Goal: Task Accomplishment & Management: Manage account settings

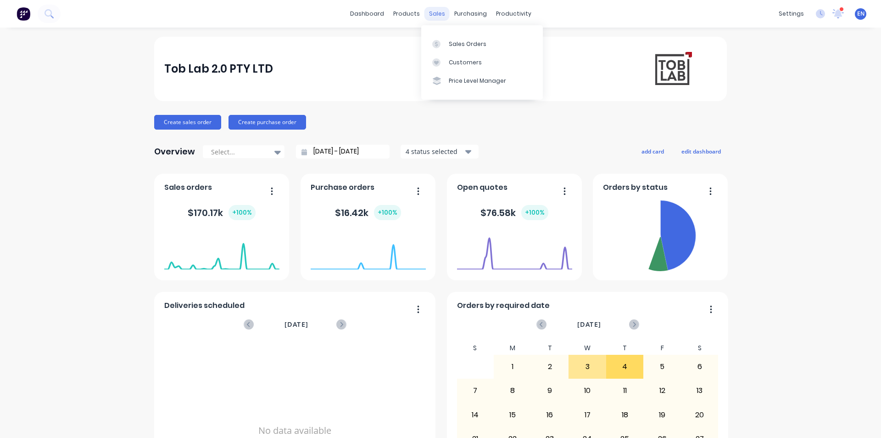
click at [434, 17] on div "sales" at bounding box center [437, 14] width 25 height 14
drag, startPoint x: 454, startPoint y: 41, endPoint x: 434, endPoint y: 46, distance: 20.8
click at [454, 41] on div "Sales Orders" at bounding box center [468, 44] width 38 height 8
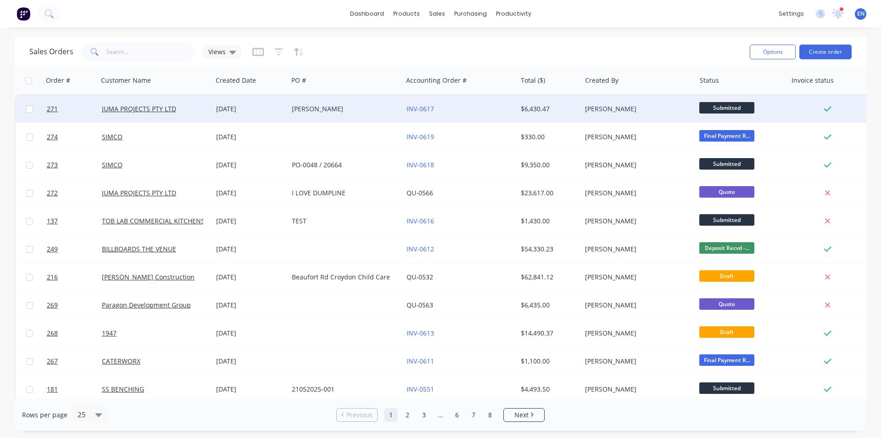
click at [258, 107] on div "03 Sep 2025" at bounding box center [250, 108] width 68 height 9
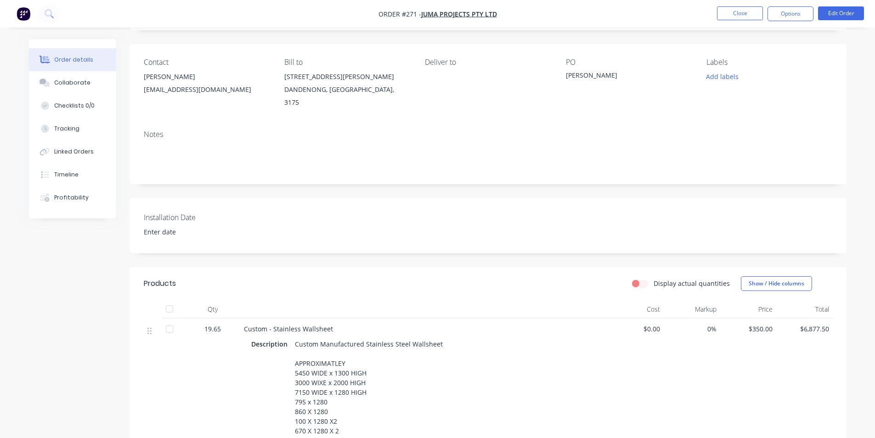
scroll to position [52, 0]
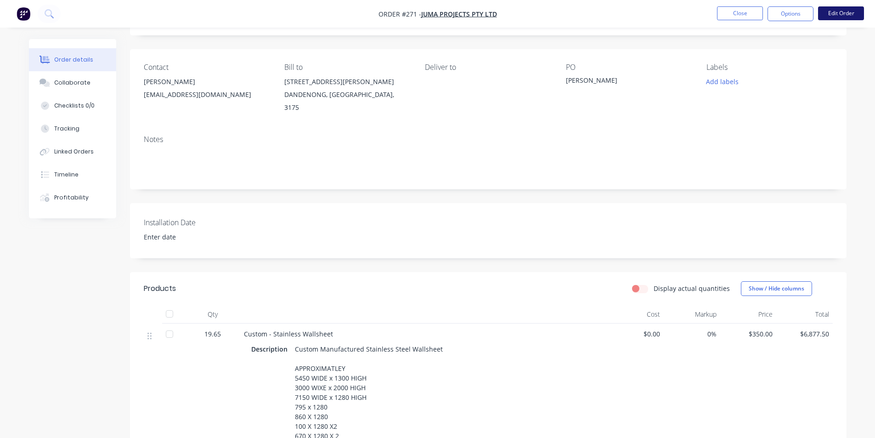
click at [835, 17] on button "Edit Order" at bounding box center [841, 13] width 46 height 14
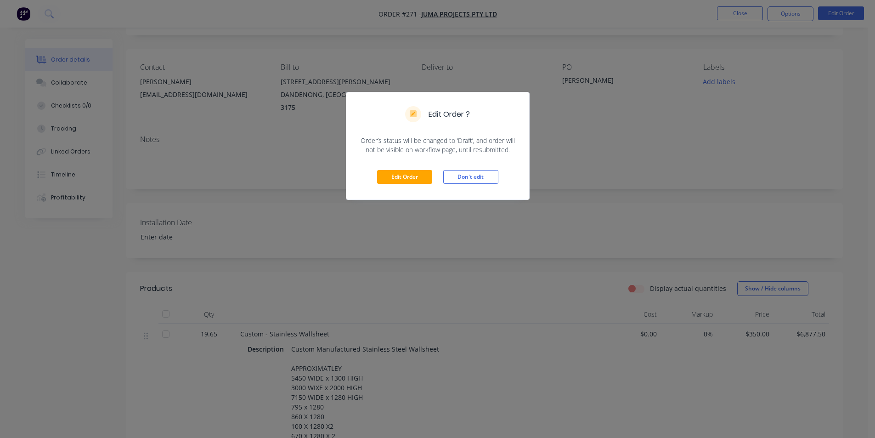
click at [404, 184] on div "Edit Order Don't edit" at bounding box center [437, 176] width 183 height 45
click at [415, 177] on button "Edit Order" at bounding box center [404, 177] width 55 height 14
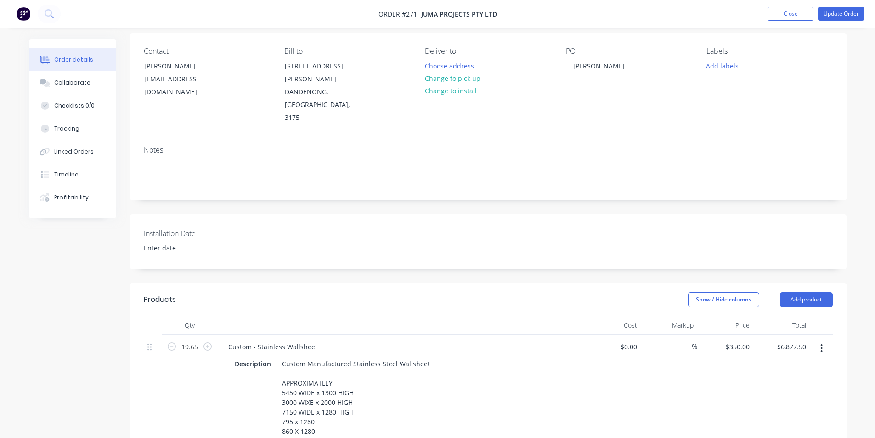
scroll to position [138, 0]
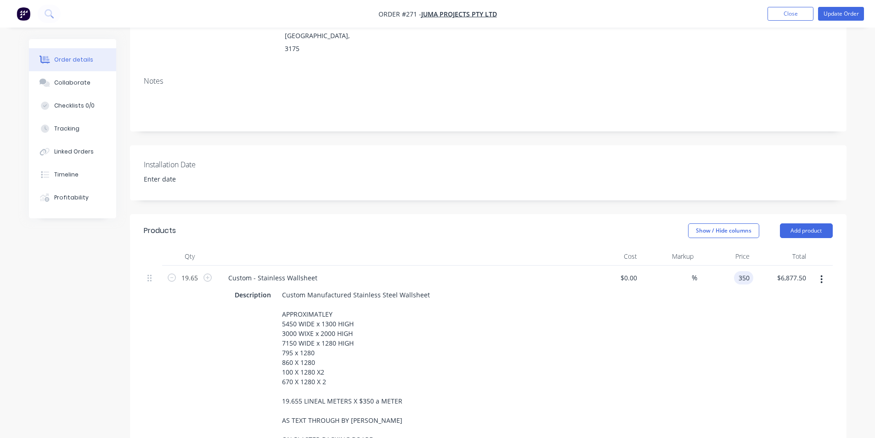
click at [740, 271] on input "350" at bounding box center [745, 277] width 16 height 13
type input "3"
type input "$250.00"
type input "4912.50"
type input "250"
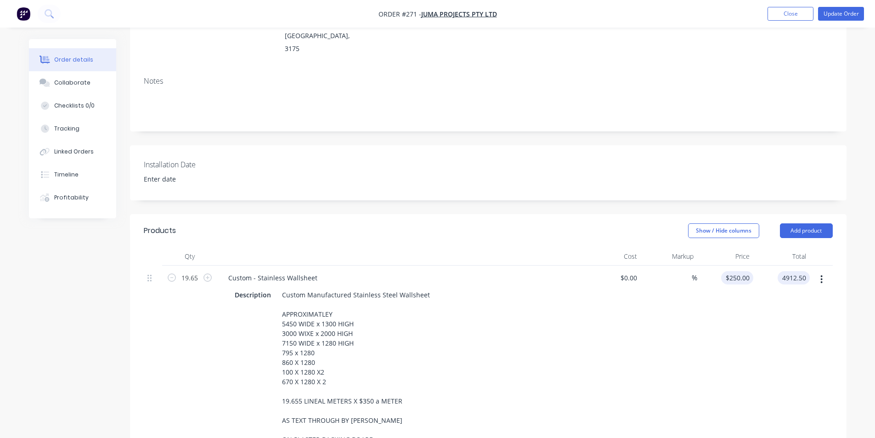
type input "$4,912.50"
click at [733, 265] on div "250 $250.00" at bounding box center [725, 392] width 56 height 254
type input "$220.00"
type input "4323.00"
type input "220"
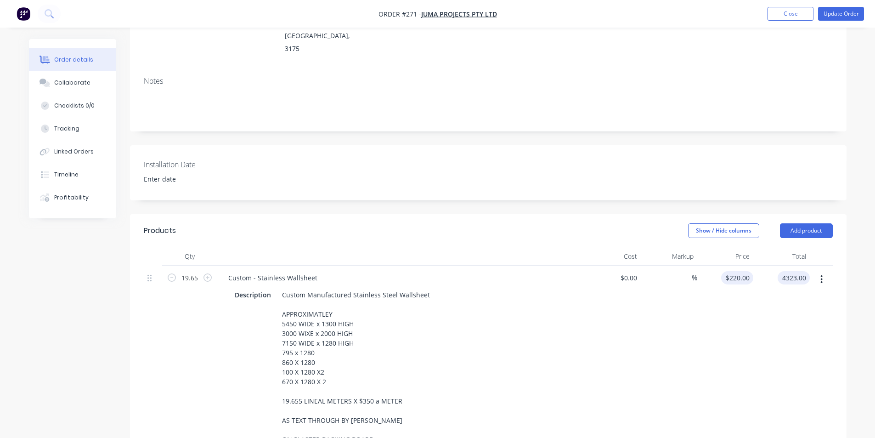
type input "$4,323.00"
click at [733, 265] on div "220 $220.00" at bounding box center [725, 392] width 56 height 254
type input "$230.00"
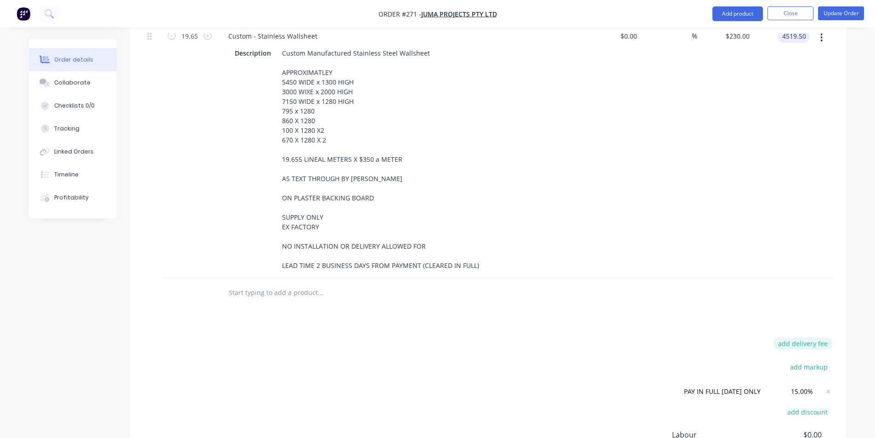
scroll to position [413, 0]
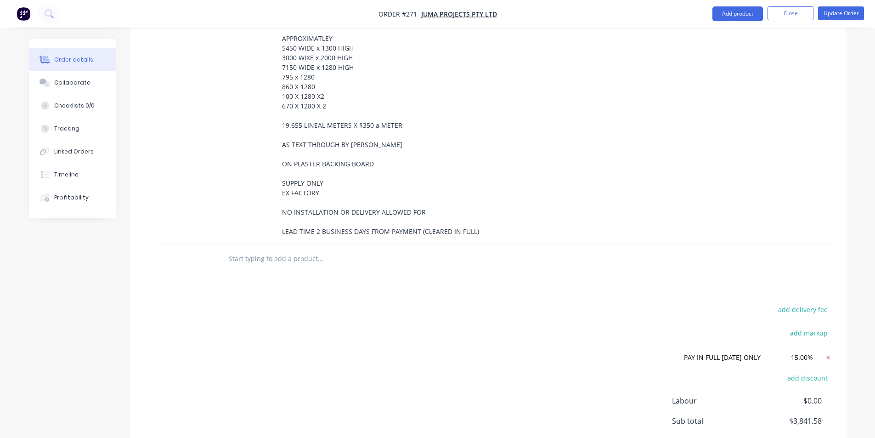
type input "$4,519.50"
click at [830, 353] on icon at bounding box center [827, 357] width 9 height 9
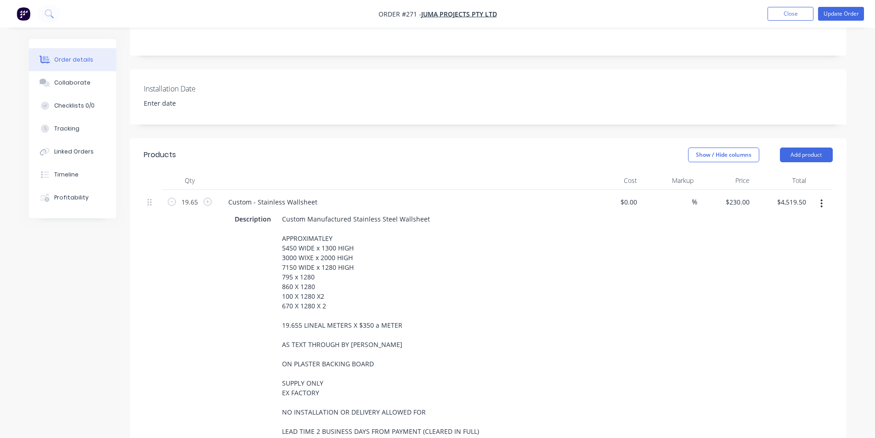
scroll to position [182, 0]
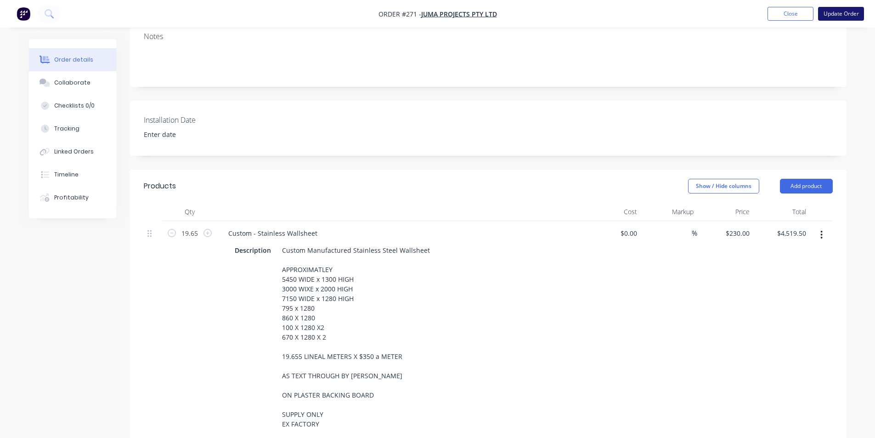
click at [842, 16] on button "Update Order" at bounding box center [841, 14] width 46 height 14
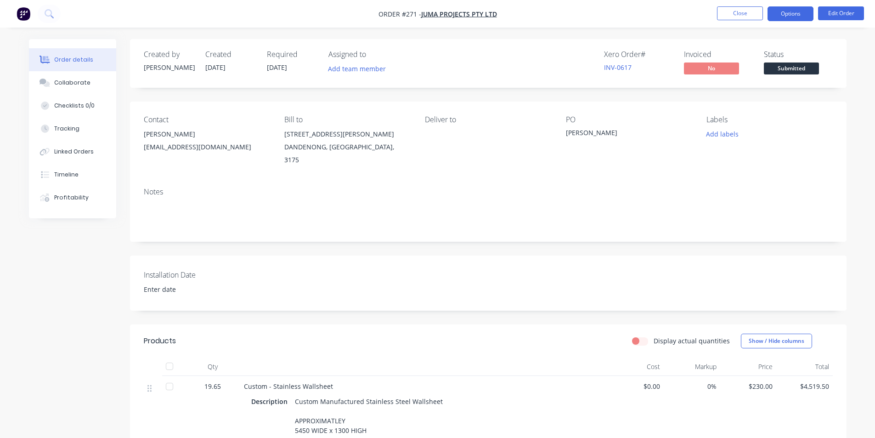
click at [786, 11] on button "Options" at bounding box center [790, 13] width 46 height 15
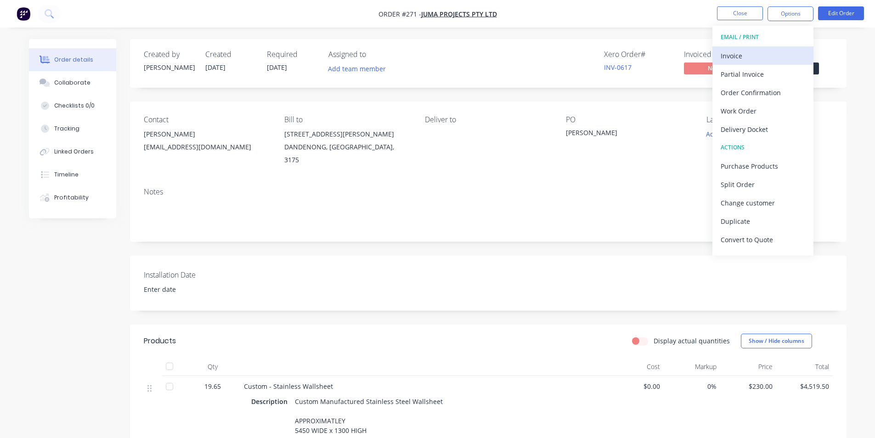
click at [744, 57] on div "Invoice" at bounding box center [762, 55] width 84 height 13
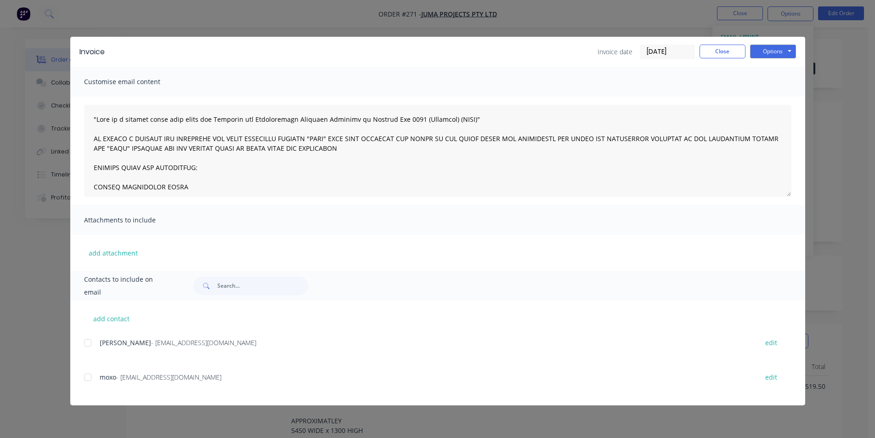
click at [91, 343] on div at bounding box center [88, 342] width 18 height 18
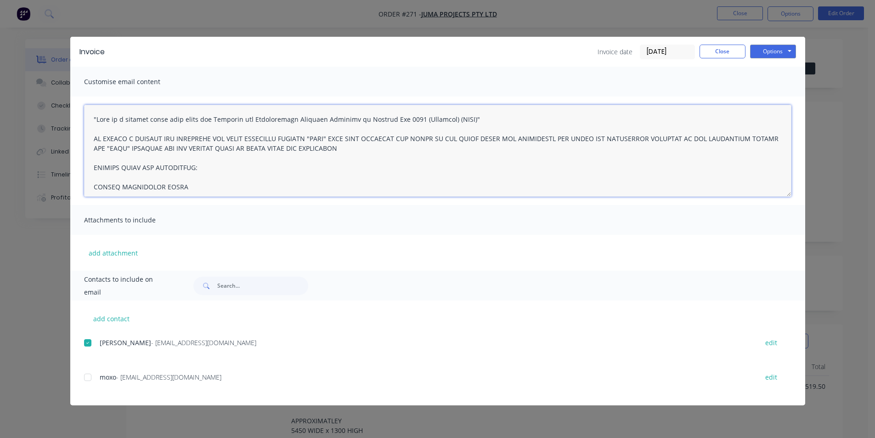
click at [126, 111] on textarea at bounding box center [437, 151] width 707 height 92
click at [91, 116] on textarea at bounding box center [437, 151] width 707 height 92
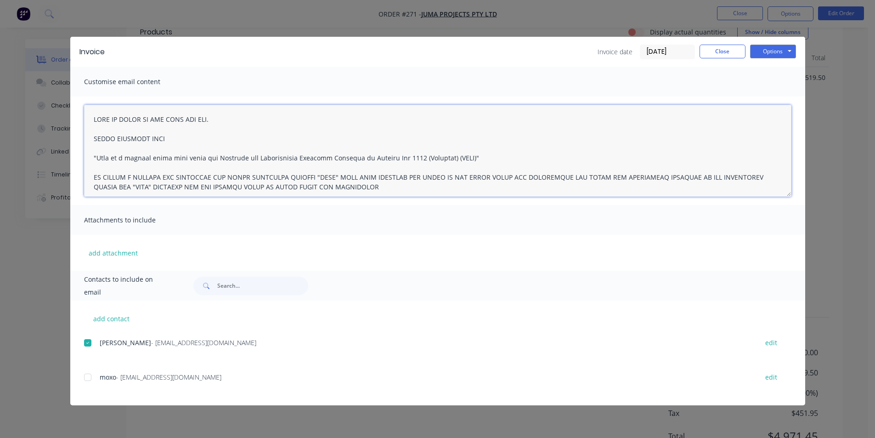
scroll to position [342, 0]
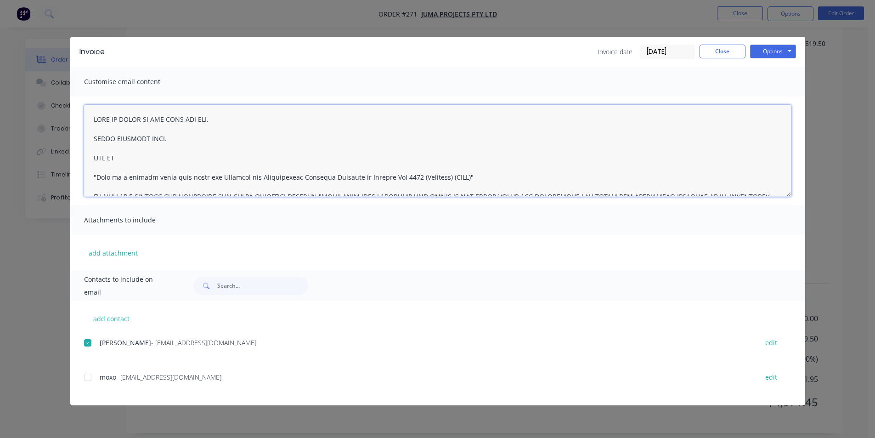
click at [118, 157] on textarea at bounding box center [437, 151] width 707 height 92
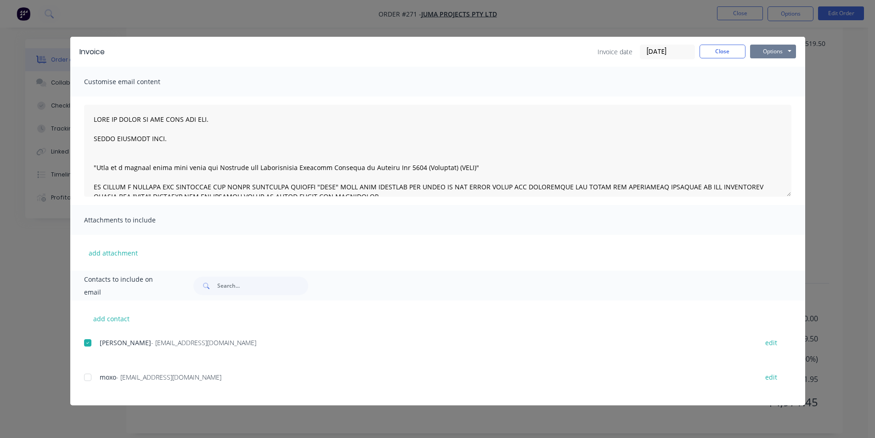
click at [775, 56] on button "Options" at bounding box center [773, 52] width 46 height 14
click at [772, 96] on button "Email" at bounding box center [779, 97] width 59 height 15
type textarea ""This is a payment claim made under the Building and Construction Industry Secu…"
